Goal: Information Seeking & Learning: Learn about a topic

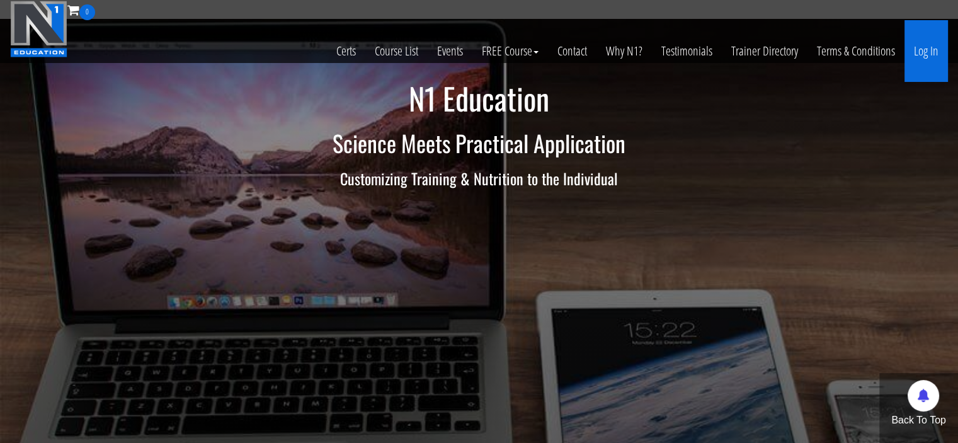
click at [916, 45] on link "Log In" at bounding box center [925, 51] width 43 height 62
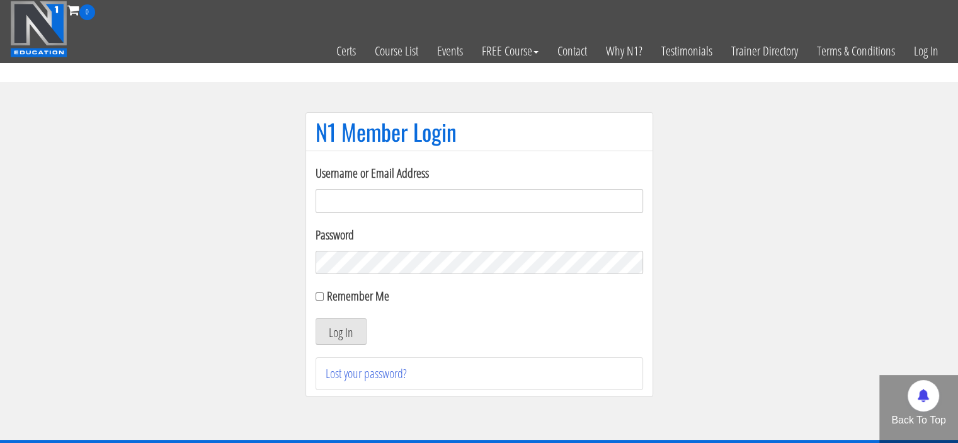
click at [360, 202] on input "Username or Email Address" at bounding box center [480, 201] width 328 height 24
type input "[PERSON_NAME][EMAIL_ADDRESS][DOMAIN_NAME]"
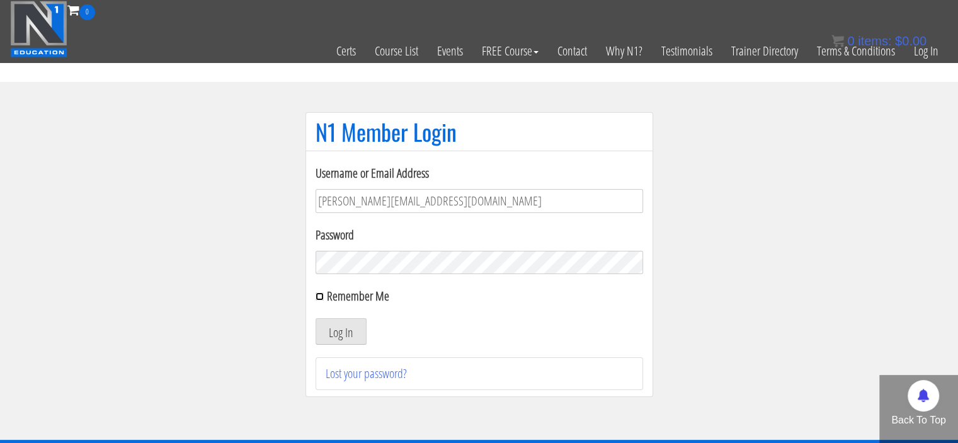
click at [321, 293] on input "Remember Me" at bounding box center [320, 296] width 8 height 8
checkbox input "true"
click at [341, 333] on button "Log In" at bounding box center [341, 331] width 51 height 26
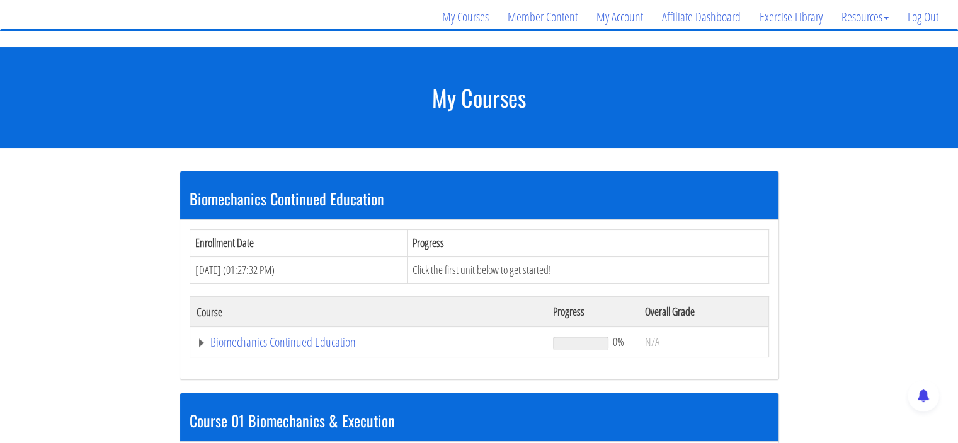
scroll to position [98, 0]
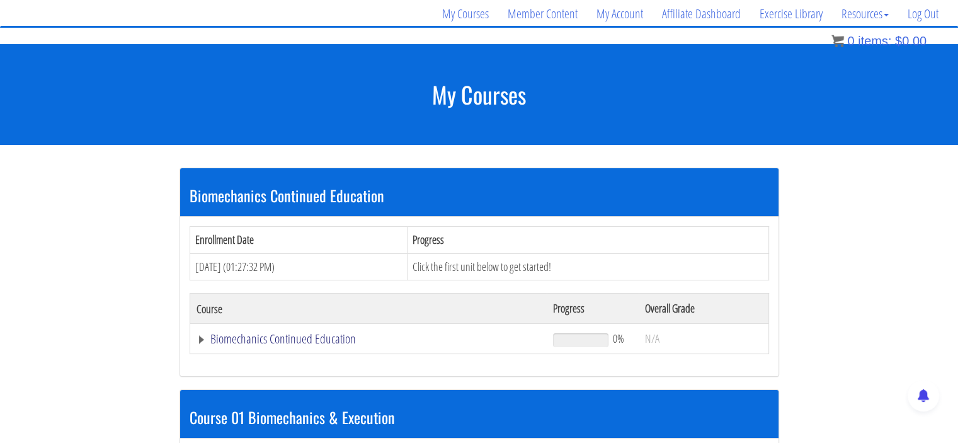
click at [210, 342] on link "Biomechanics Continued Education" at bounding box center [369, 339] width 345 height 13
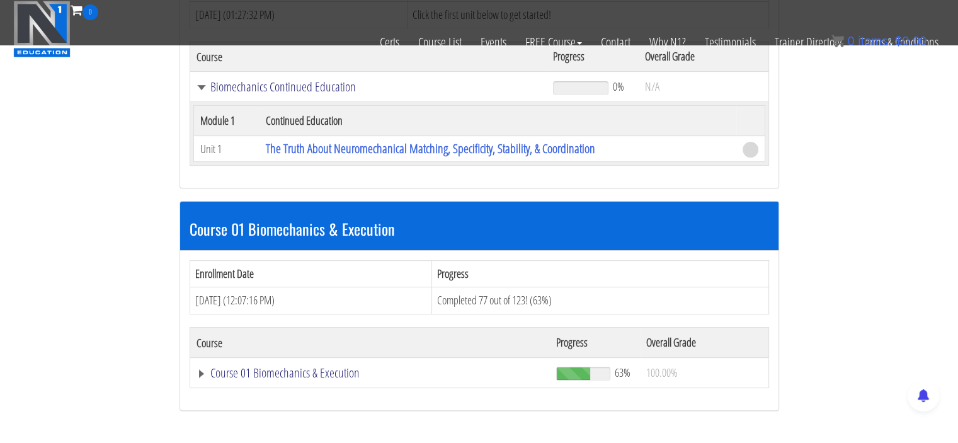
scroll to position [270, 0]
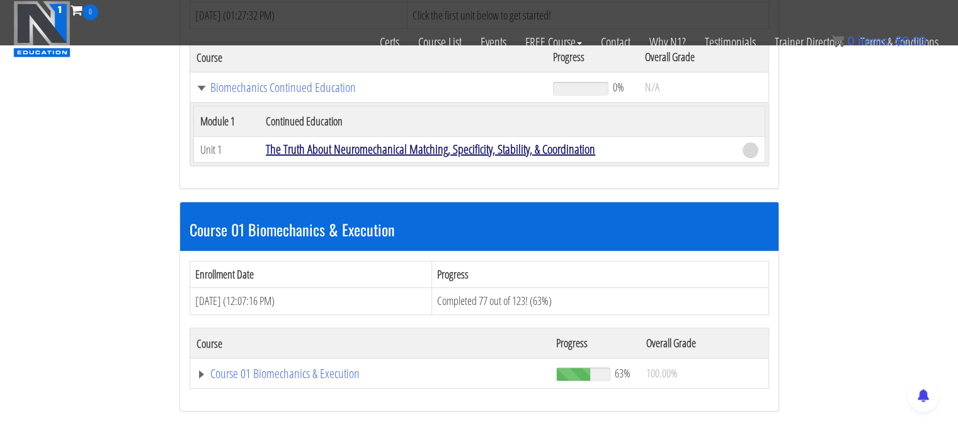
click at [481, 140] on link "The Truth About Neuromechanical Matching, Specificity, Stability, & Coordination" at bounding box center [430, 148] width 329 height 17
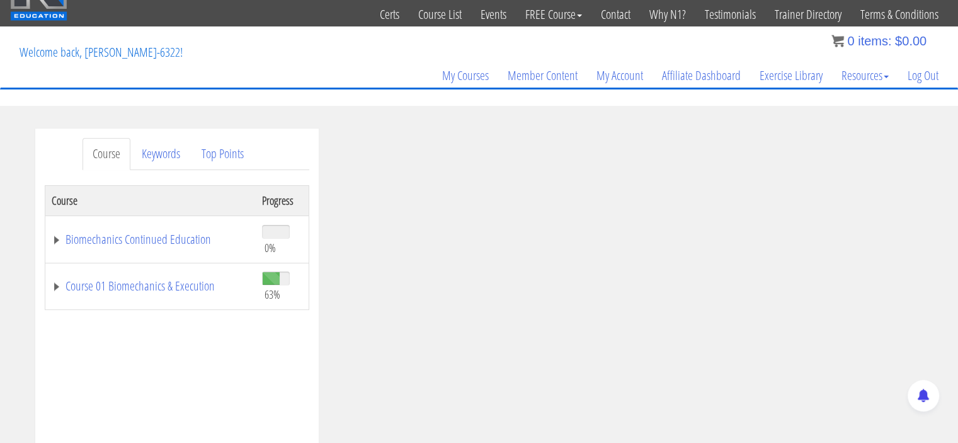
scroll to position [40, 0]
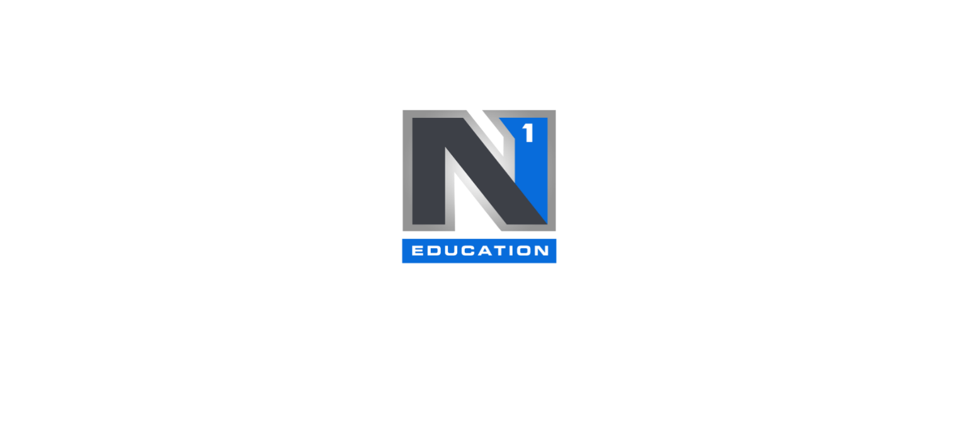
scroll to position [270, 0]
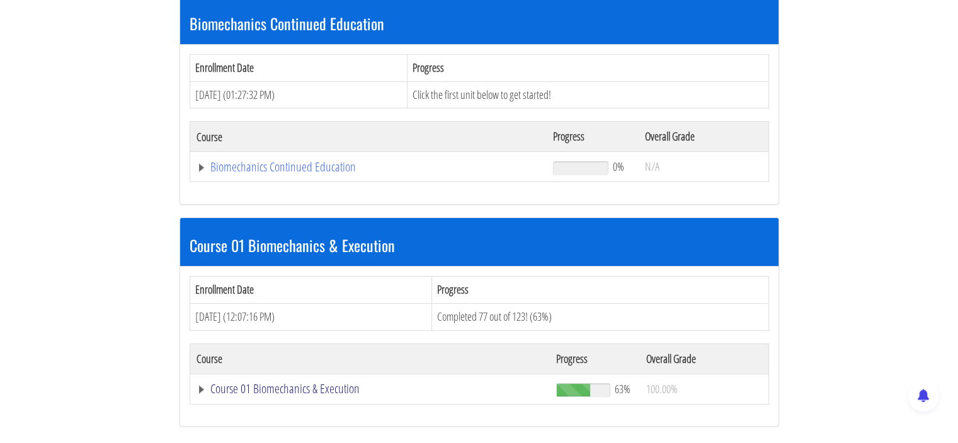
click at [306, 387] on link "Course 01 Biomechanics & Execution" at bounding box center [371, 388] width 348 height 13
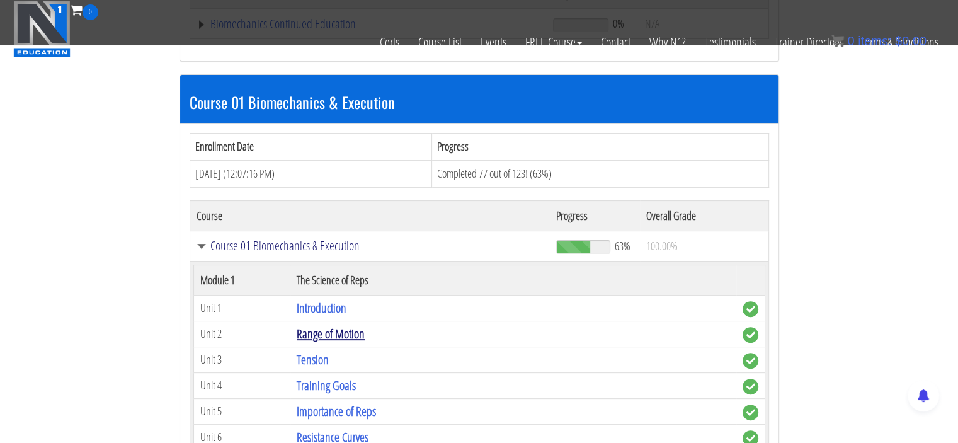
scroll to position [336, 0]
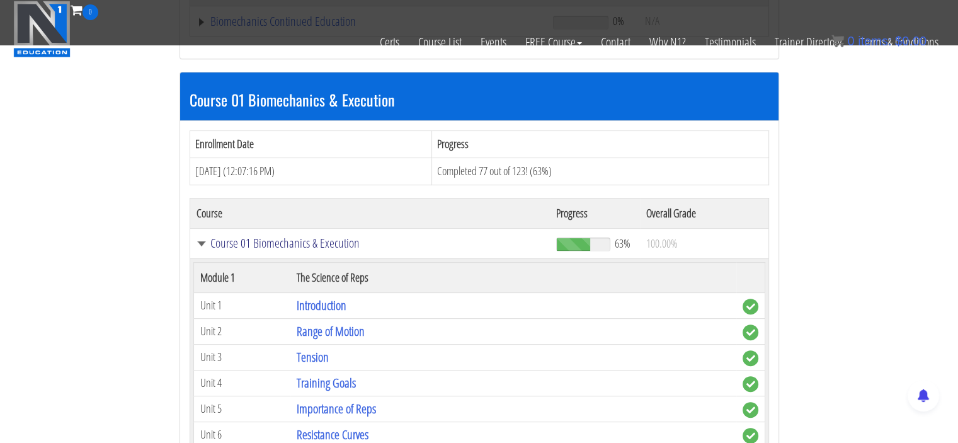
click at [230, 245] on link "Course 01 Biomechanics & Execution" at bounding box center [371, 243] width 348 height 13
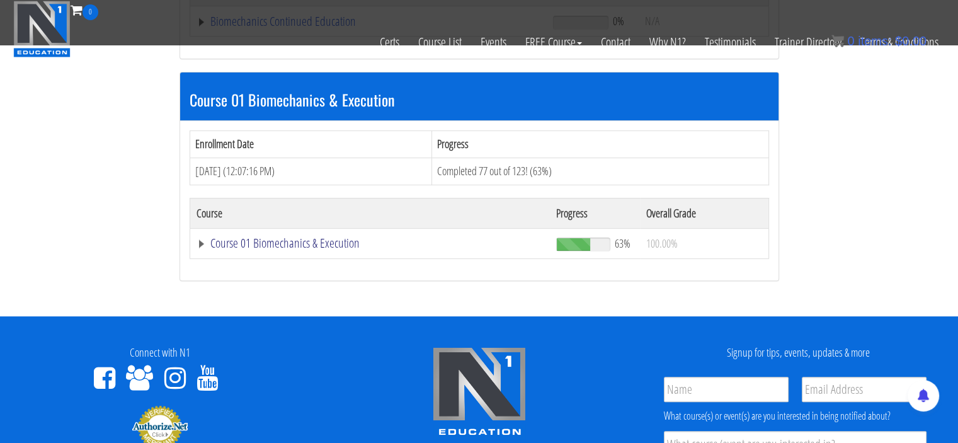
click at [241, 237] on link "Course 01 Biomechanics & Execution" at bounding box center [371, 243] width 348 height 13
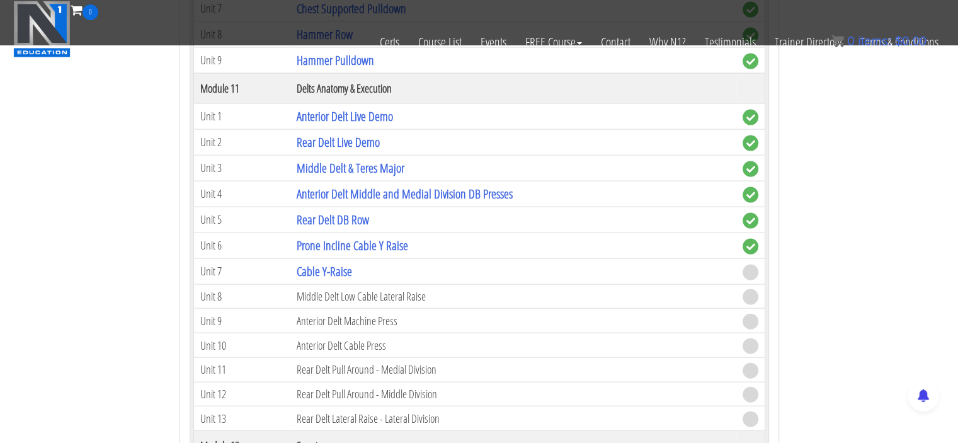
scroll to position [2684, 0]
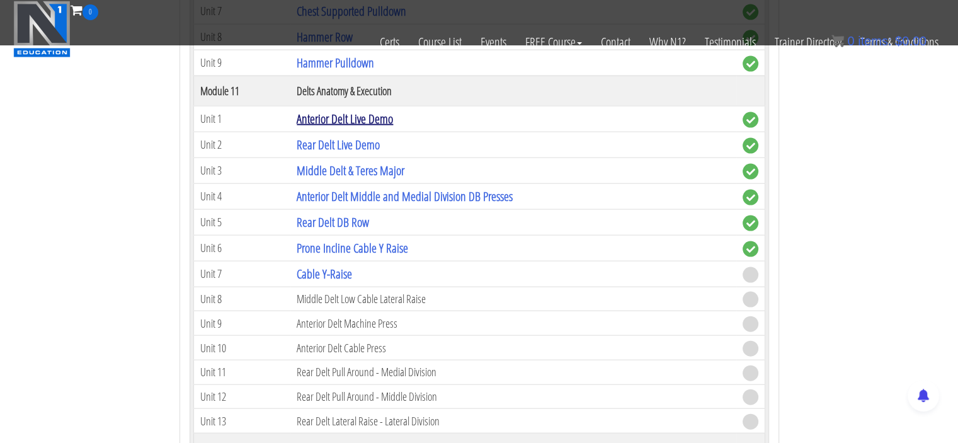
click at [338, 110] on link "Anterior Delt Live Demo" at bounding box center [345, 118] width 96 height 17
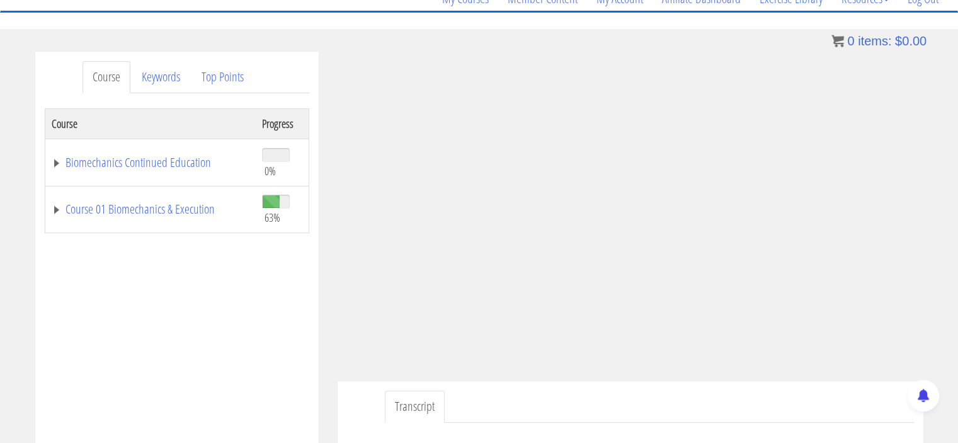
scroll to position [127, 0]
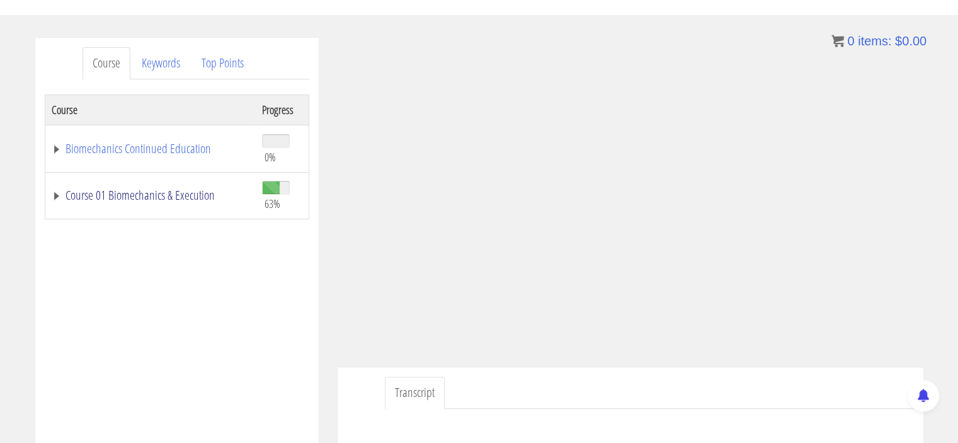
click at [56, 196] on link "Course 01 Biomechanics & Execution" at bounding box center [151, 195] width 198 height 13
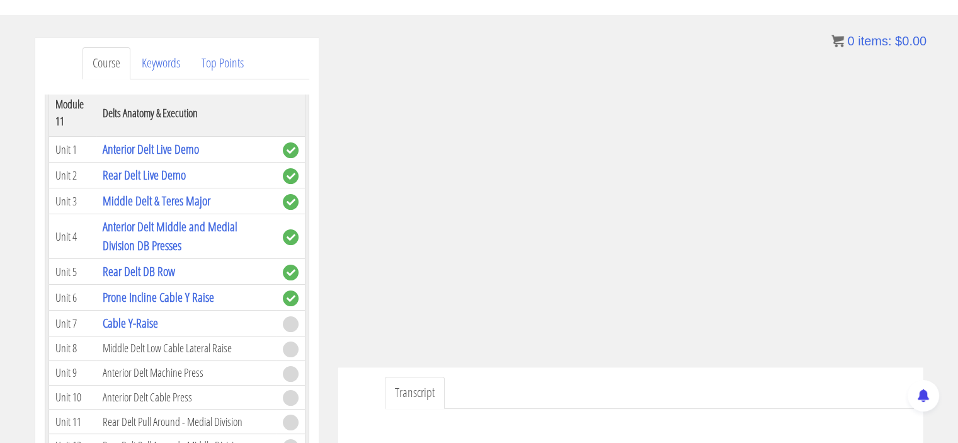
scroll to position [2587, 0]
